Goal: Information Seeking & Learning: Learn about a topic

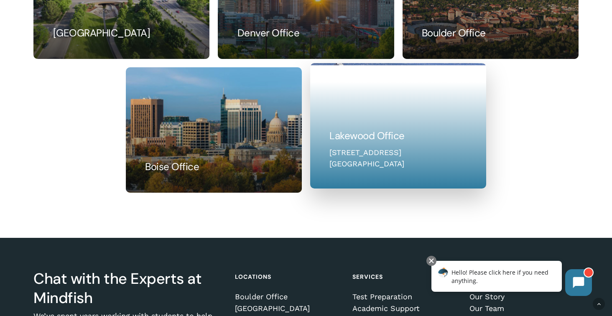
scroll to position [424, 0]
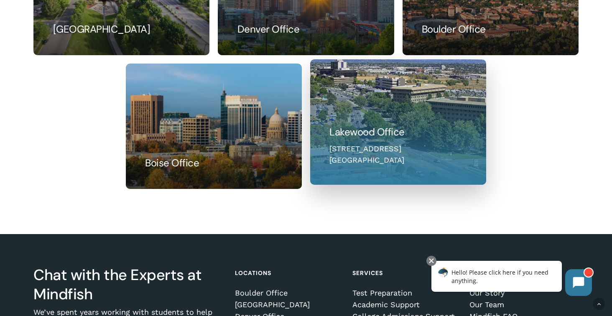
click at [364, 130] on link at bounding box center [398, 122] width 175 height 125
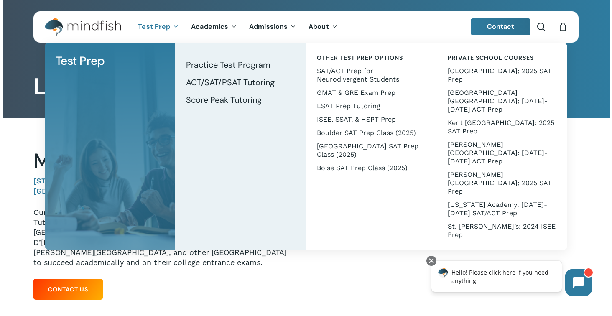
click at [173, 25] on icon "Main Menu" at bounding box center [174, 26] width 3 height 7
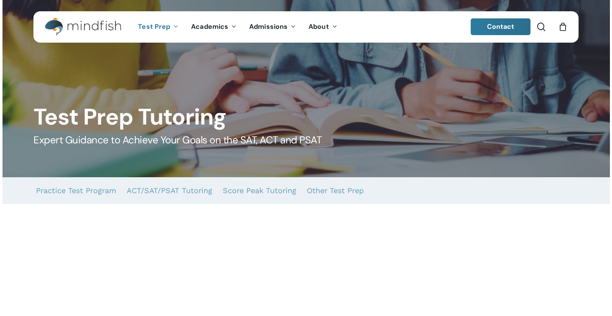
click at [173, 25] on icon "Main Menu" at bounding box center [174, 26] width 3 height 7
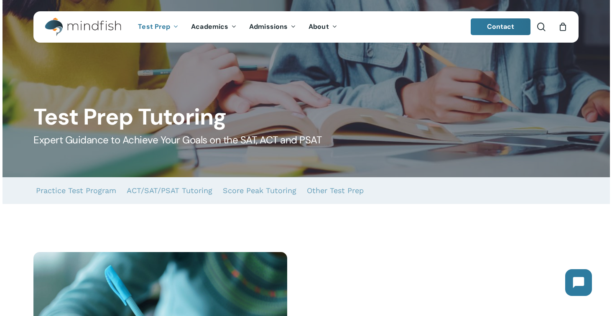
click at [161, 27] on span "Test Prep" at bounding box center [154, 26] width 32 height 9
click at [153, 27] on span "Test Prep" at bounding box center [154, 26] width 32 height 9
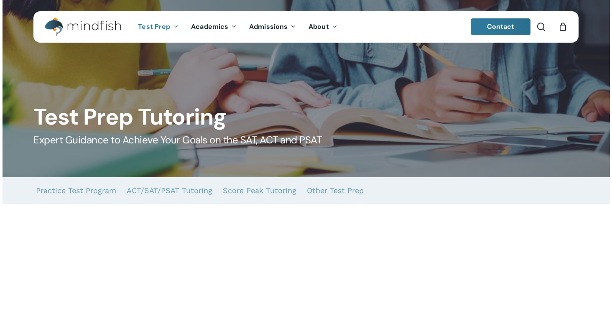
click at [153, 27] on span "Test Prep" at bounding box center [154, 26] width 32 height 9
